Goal: Transaction & Acquisition: Subscribe to service/newsletter

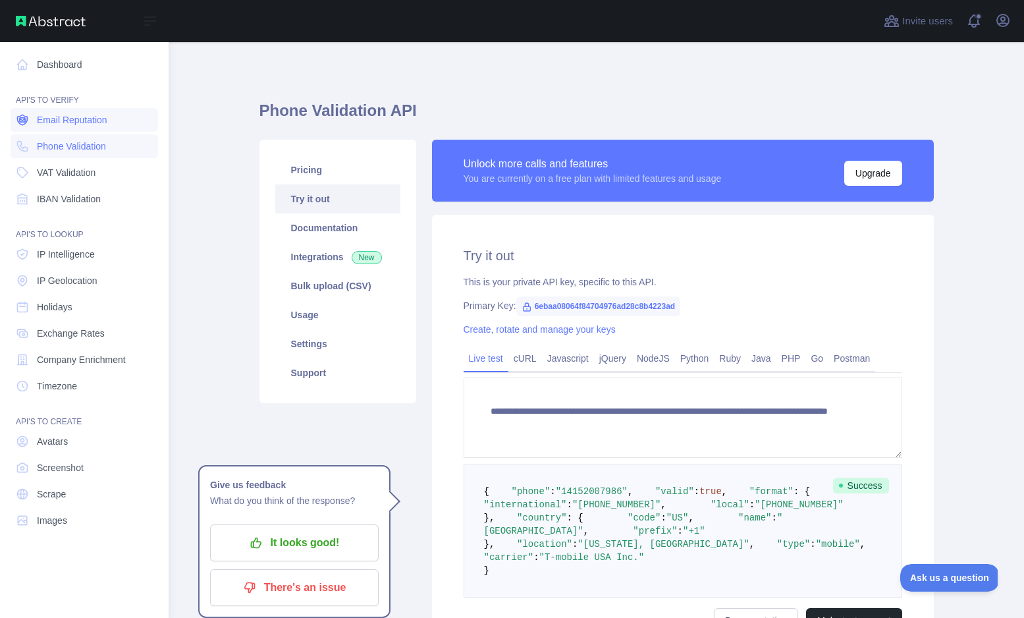
click at [70, 125] on span "Email Reputation" at bounding box center [72, 119] width 70 height 13
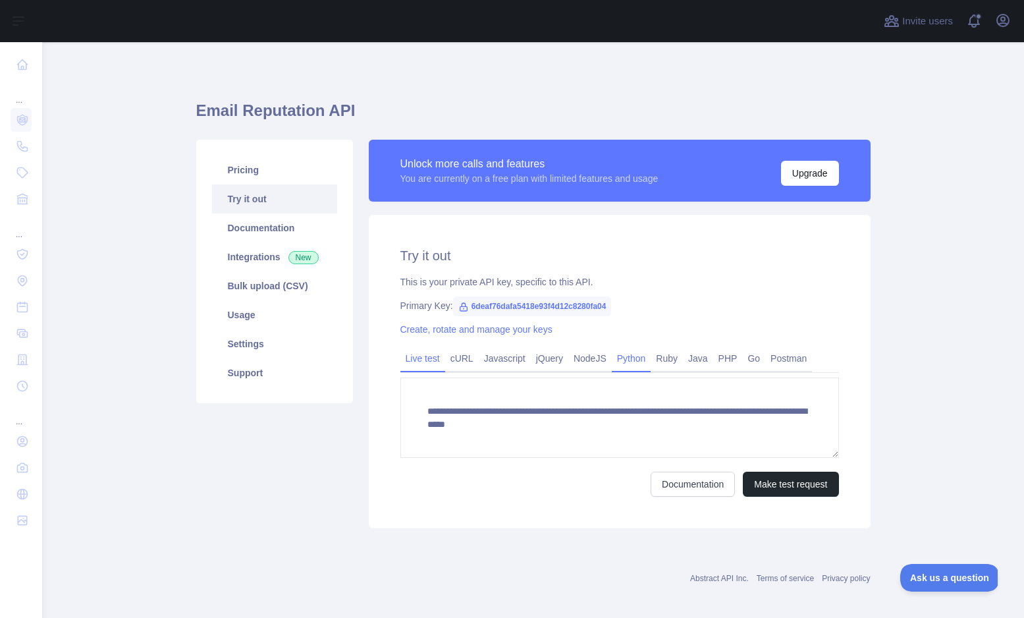
click at [633, 363] on link "Python" at bounding box center [632, 358] width 40 height 21
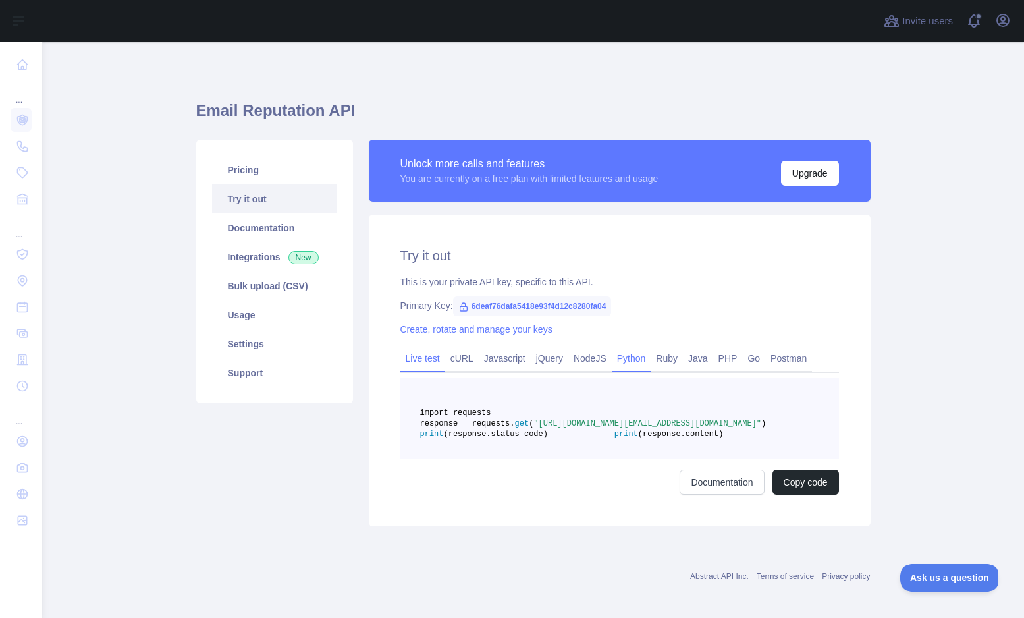
click at [418, 363] on link "Live test" at bounding box center [423, 358] width 45 height 21
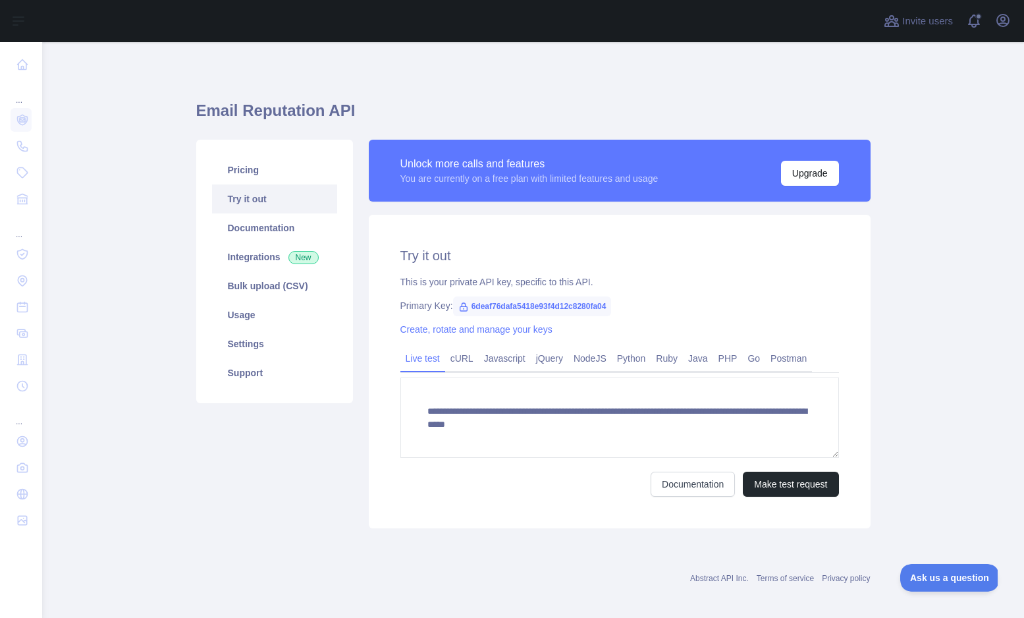
click at [467, 311] on icon at bounding box center [463, 307] width 11 height 11
click at [466, 310] on icon at bounding box center [463, 307] width 11 height 11
drag, startPoint x: 472, startPoint y: 303, endPoint x: 637, endPoint y: 308, distance: 165.4
click at [637, 308] on div "Primary Key: 6deaf76dafa5418e93f4d12c8280fa04" at bounding box center [620, 305] width 439 height 13
copy span "6deaf76dafa5418e93f4d12c8280fa04"
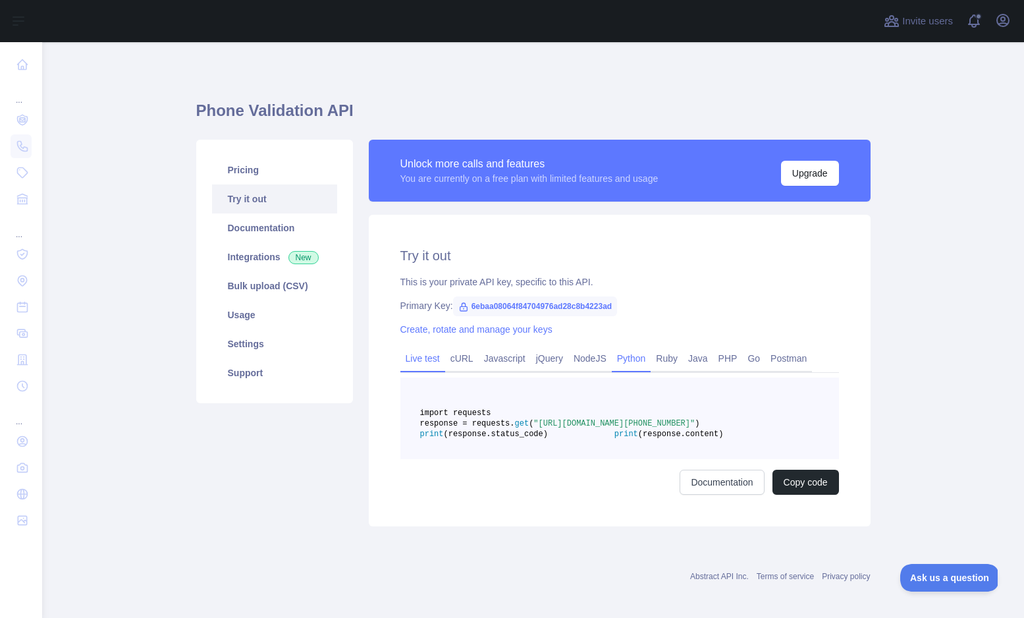
click at [431, 359] on link "Live test" at bounding box center [423, 358] width 45 height 21
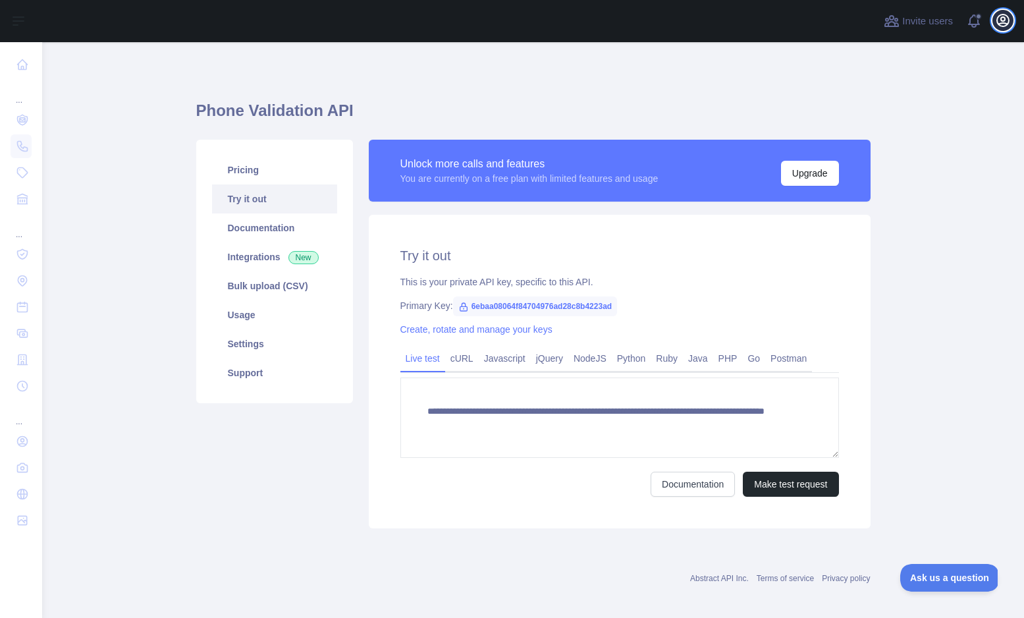
click at [1000, 24] on icon "button" at bounding box center [1003, 20] width 12 height 12
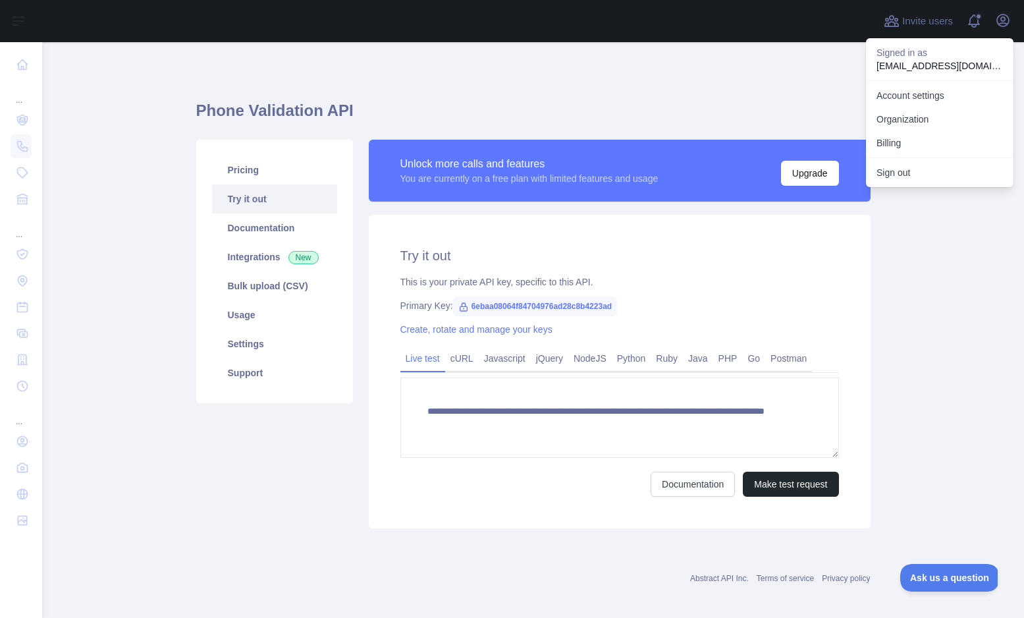
click at [756, 111] on h1 "Phone Validation API" at bounding box center [533, 116] width 675 height 32
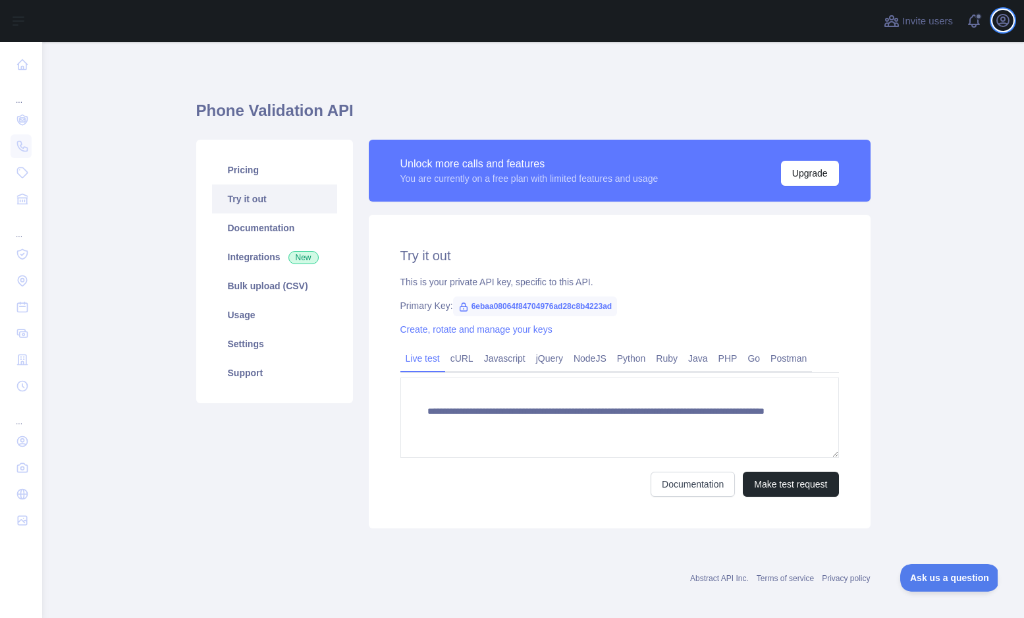
scroll to position [6, 0]
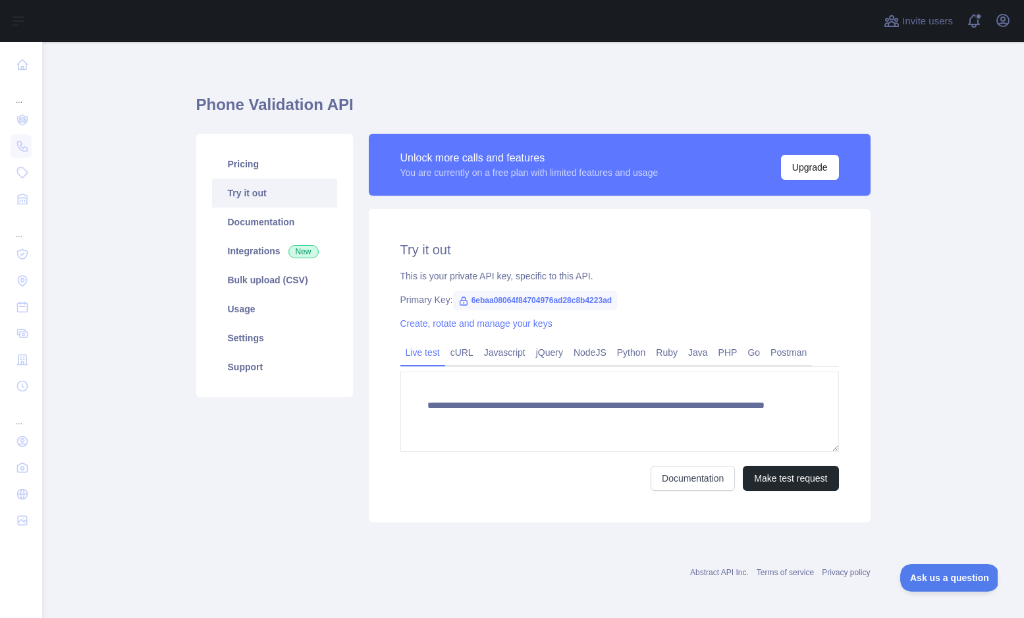
click at [439, 251] on h2 "Try it out" at bounding box center [620, 249] width 439 height 18
click at [814, 169] on button "Upgrade" at bounding box center [810, 167] width 58 height 25
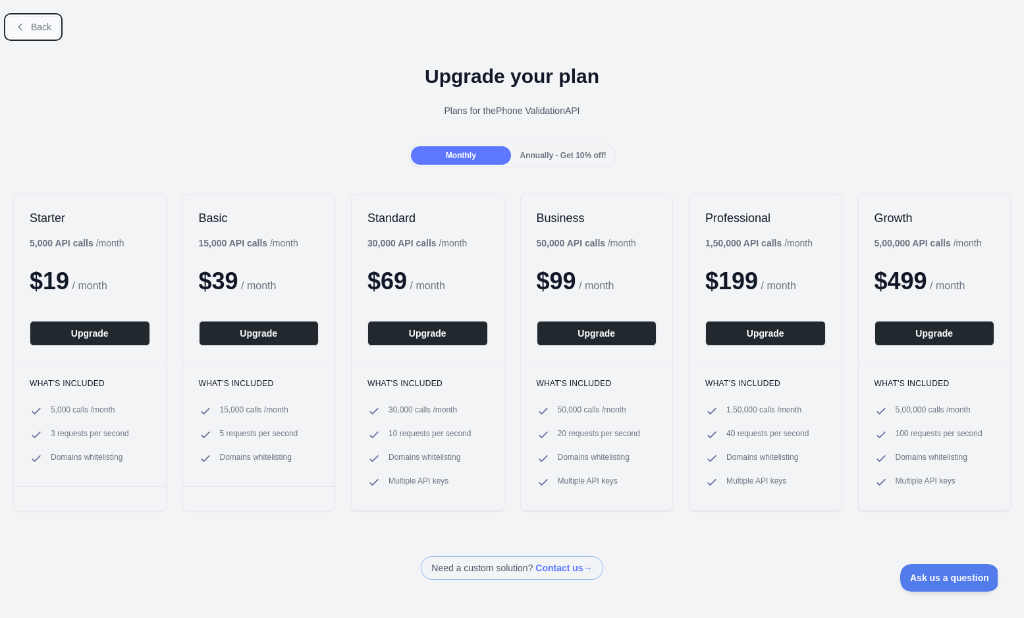
click at [40, 26] on span "Back" at bounding box center [41, 27] width 20 height 11
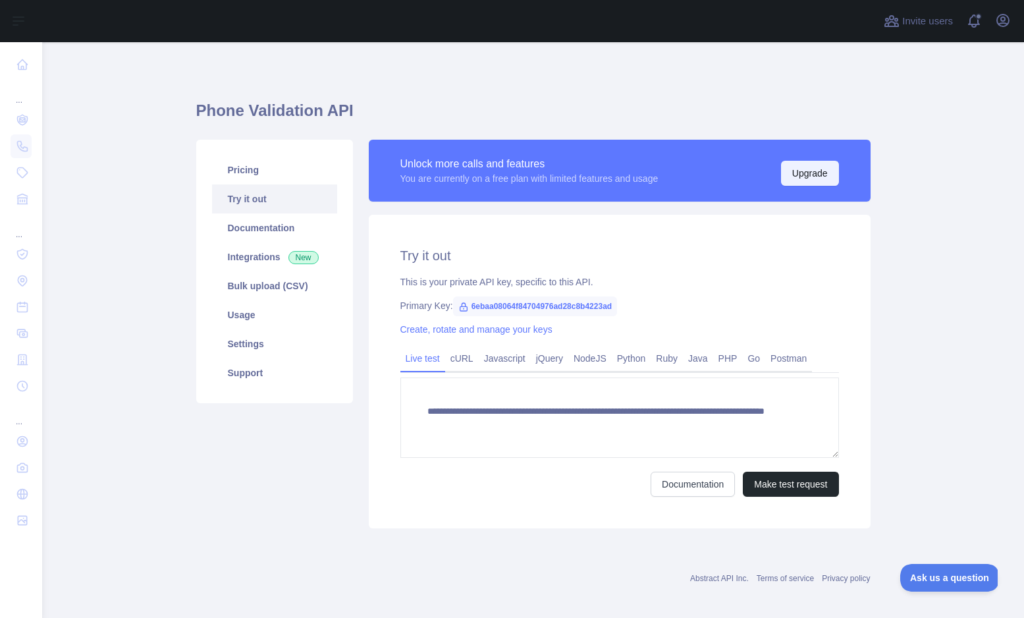
click at [808, 175] on button "Upgrade" at bounding box center [810, 173] width 58 height 25
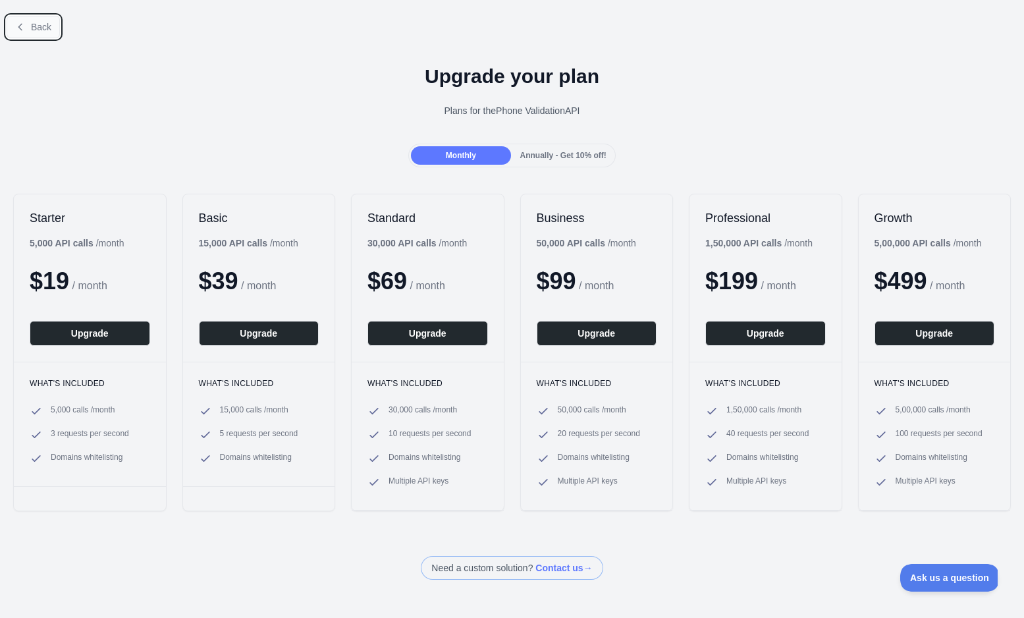
click at [34, 31] on span "Back" at bounding box center [41, 27] width 20 height 11
